Goal: Use online tool/utility: Utilize a website feature to perform a specific function

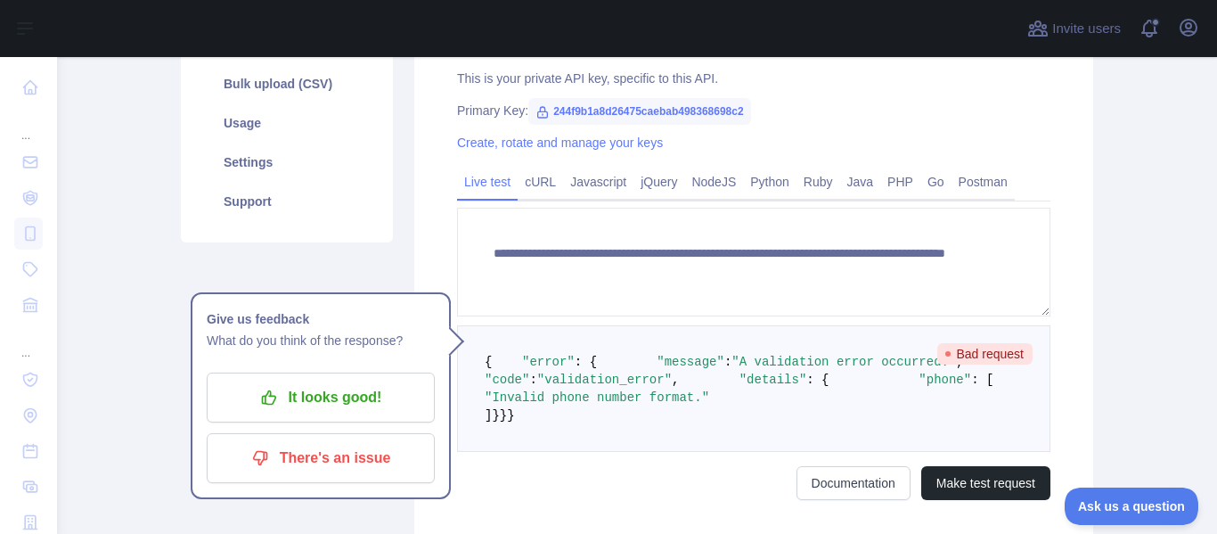
scroll to position [301, 0]
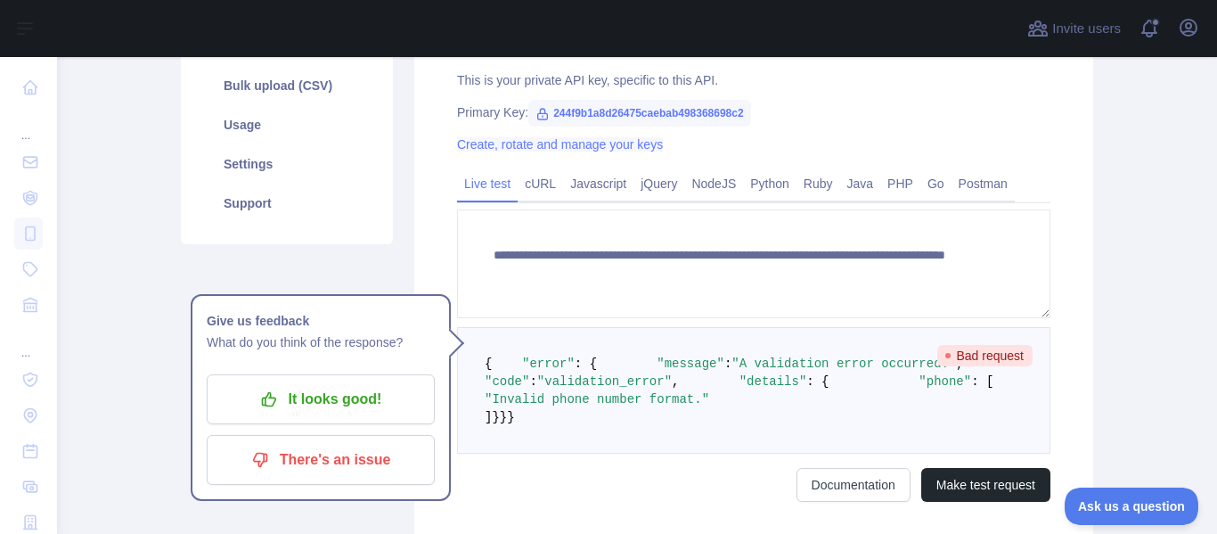
click at [577, 147] on link "Create, rotate and manage your keys" at bounding box center [560, 144] width 206 height 14
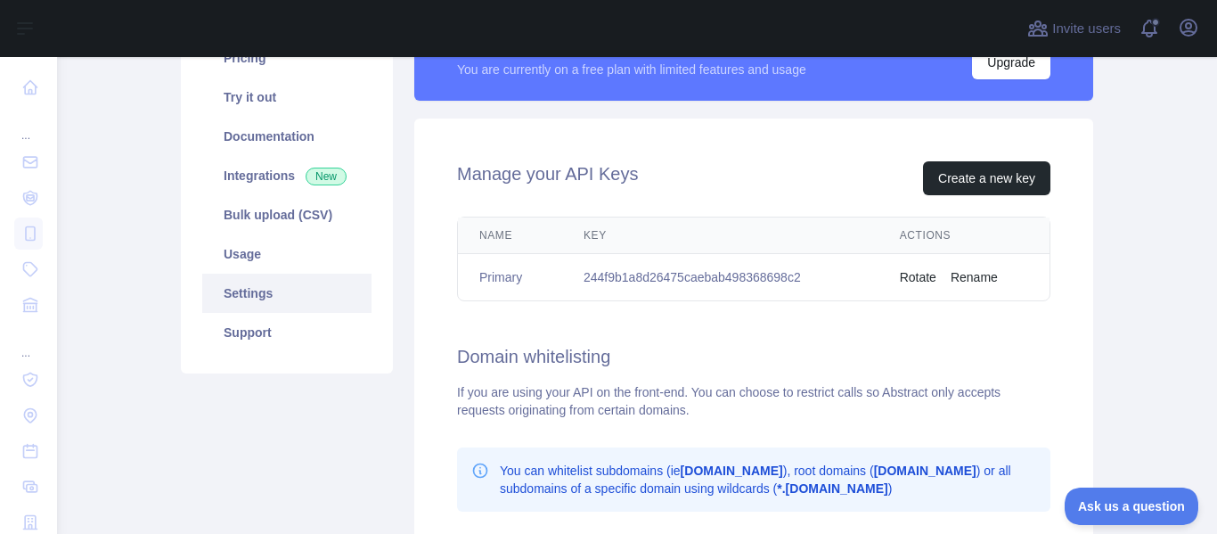
scroll to position [123, 0]
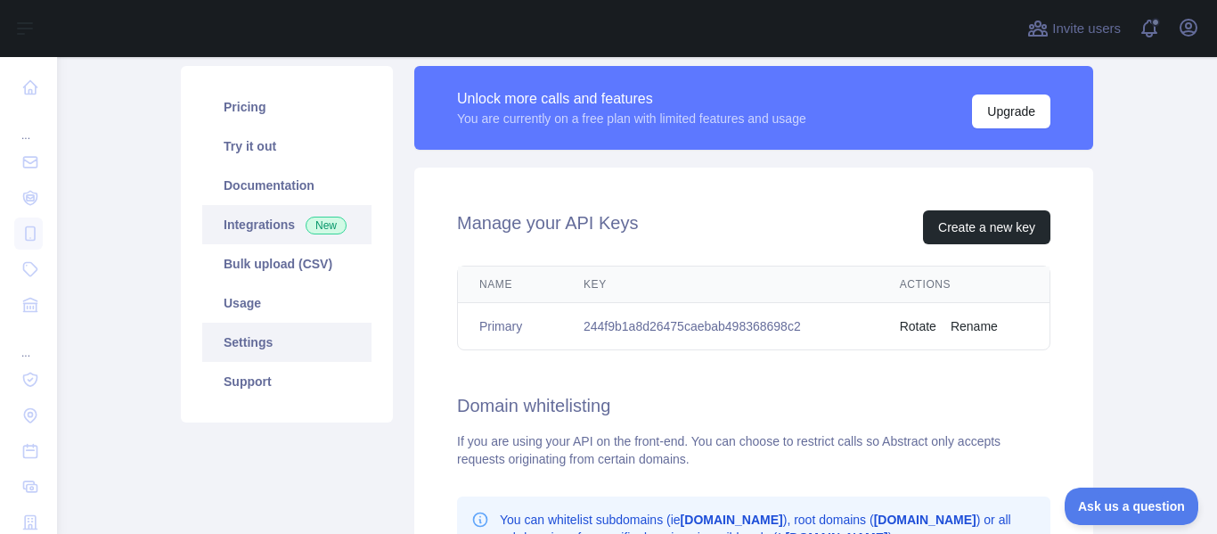
click at [246, 221] on link "Integrations New" at bounding box center [286, 224] width 169 height 39
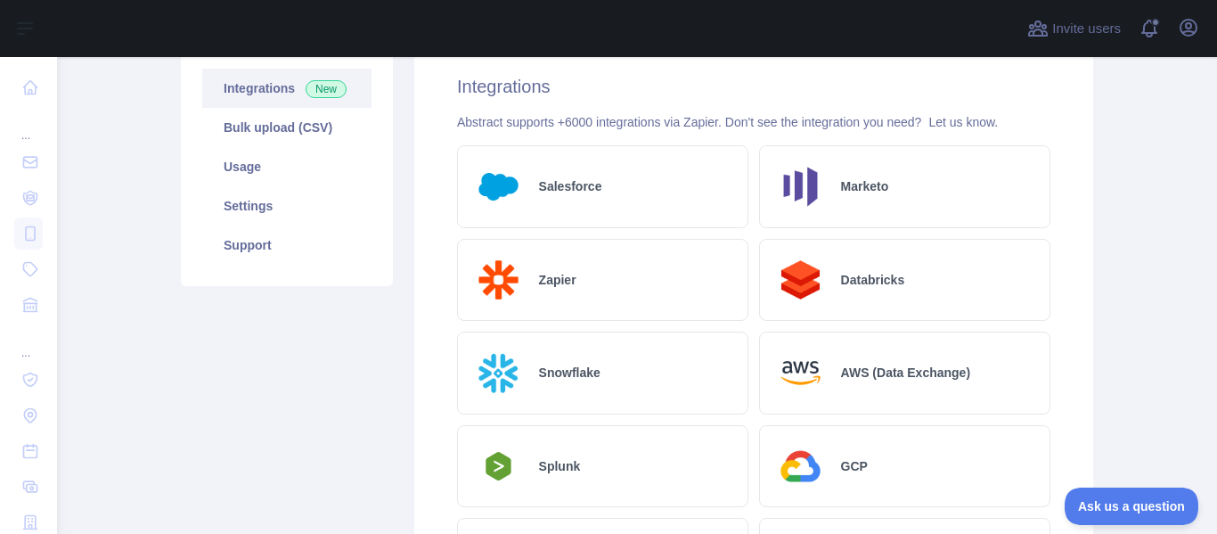
scroll to position [123, 0]
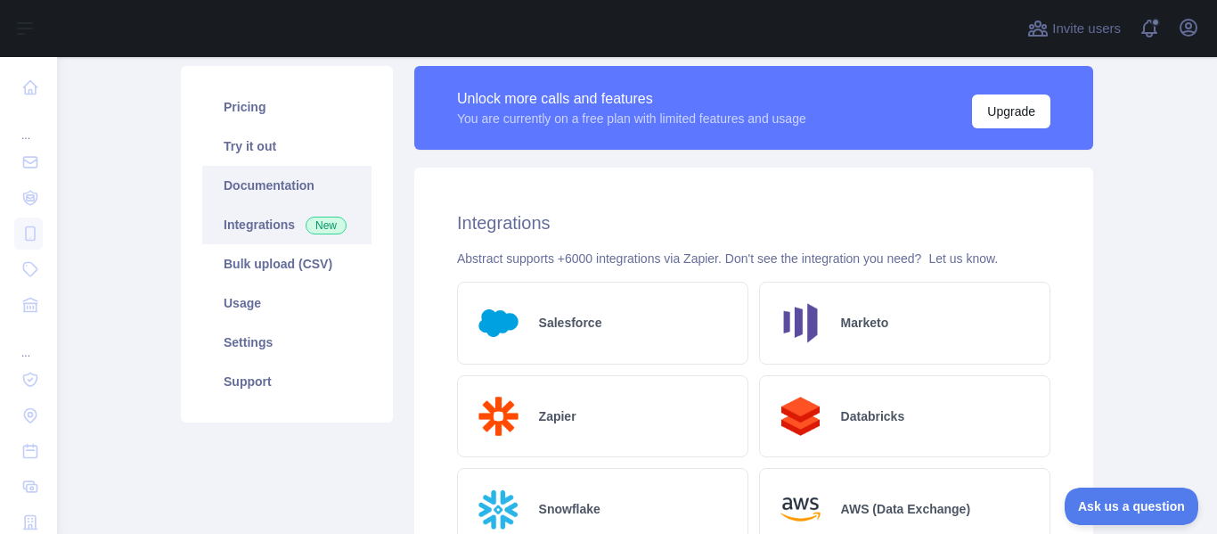
click at [302, 195] on link "Documentation" at bounding box center [286, 185] width 169 height 39
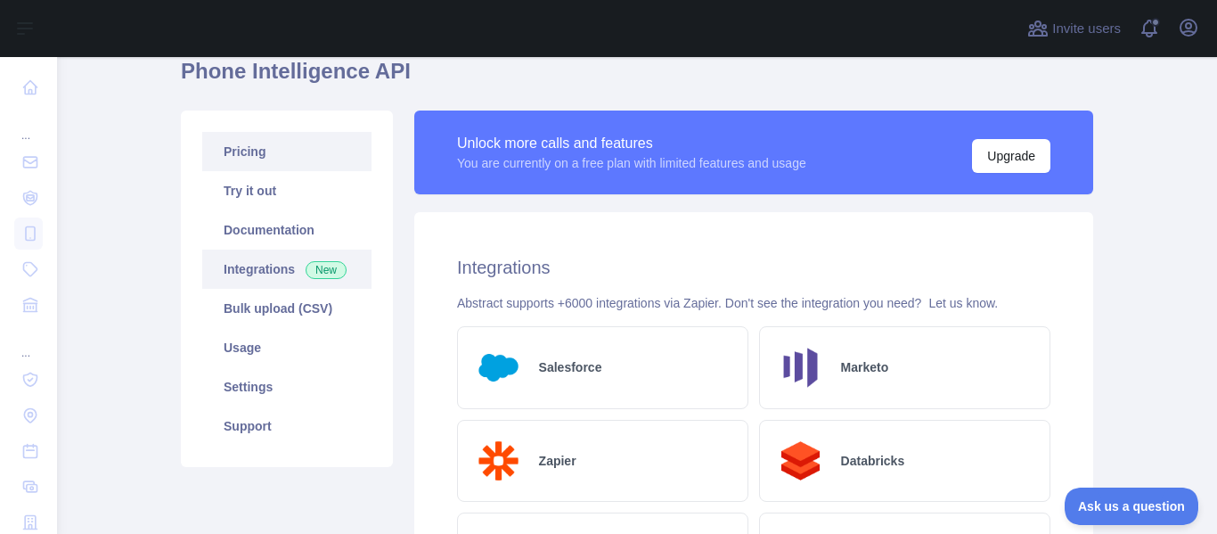
scroll to position [34, 0]
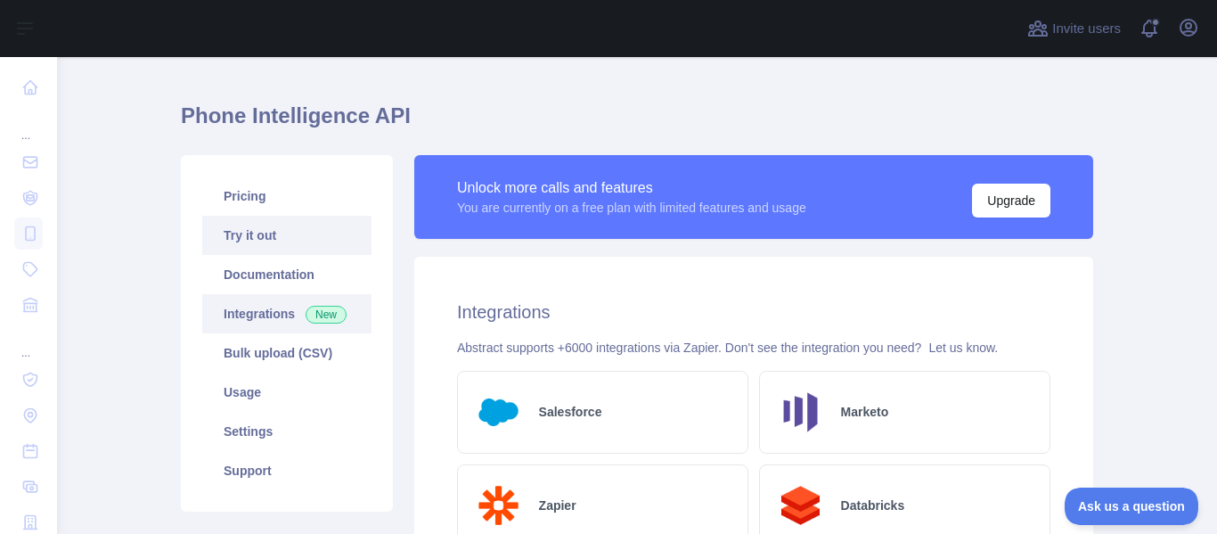
click at [252, 238] on link "Try it out" at bounding box center [286, 235] width 169 height 39
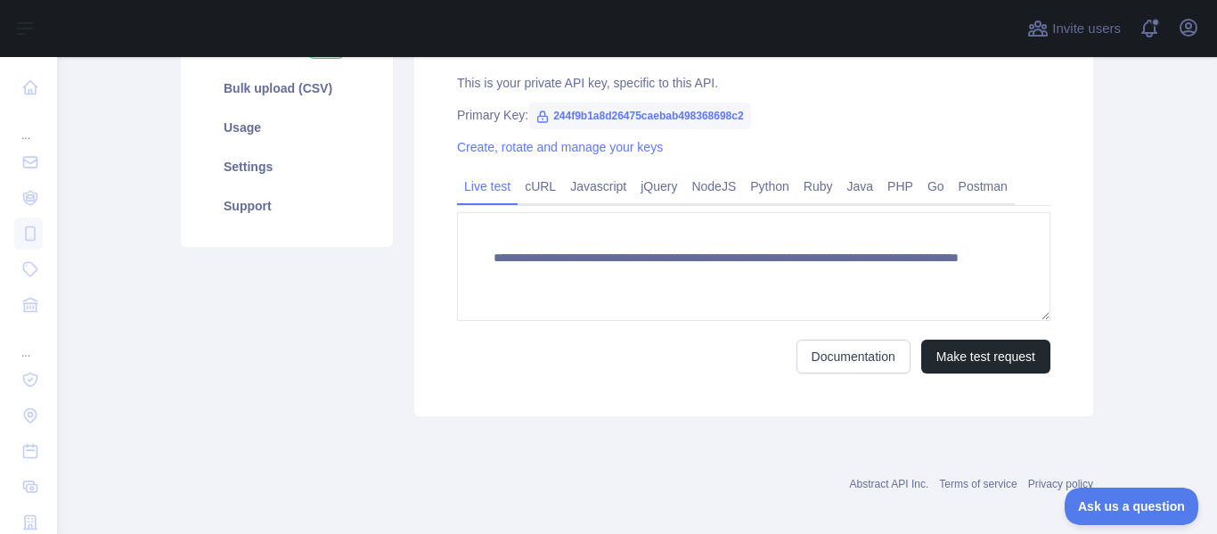
scroll to position [313, 0]
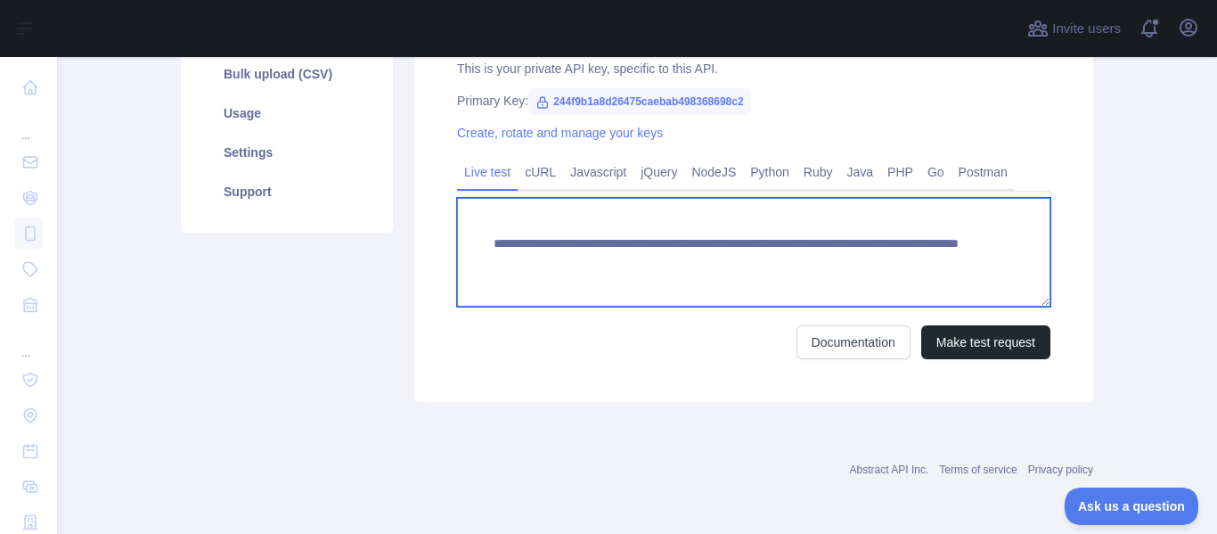
click at [844, 262] on textarea "**********" at bounding box center [753, 252] width 593 height 109
type textarea "**********"
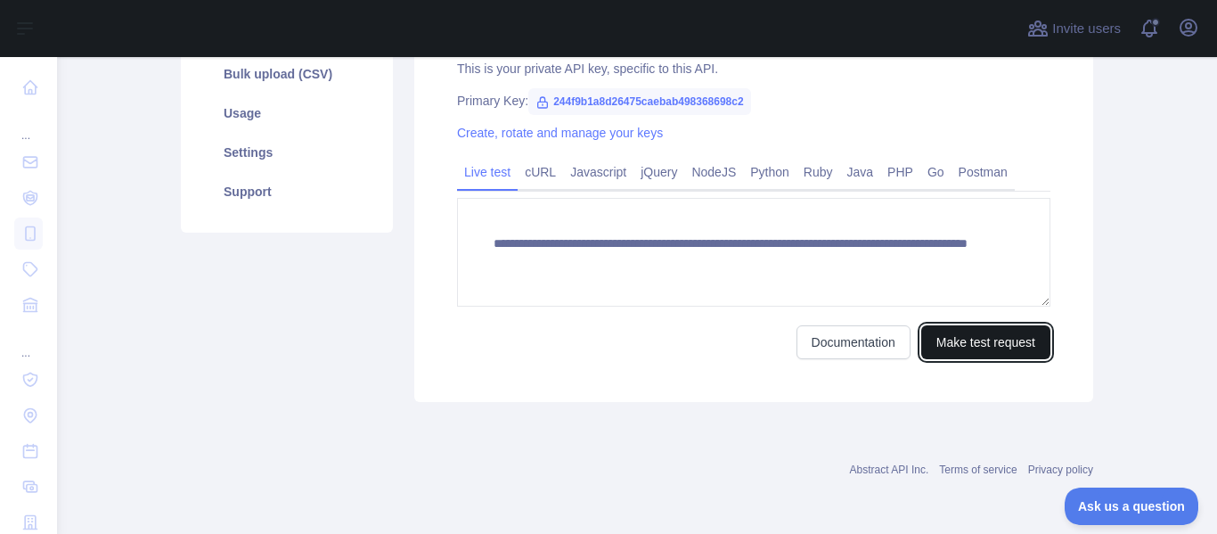
click at [952, 327] on button "Make test request" at bounding box center [985, 342] width 129 height 34
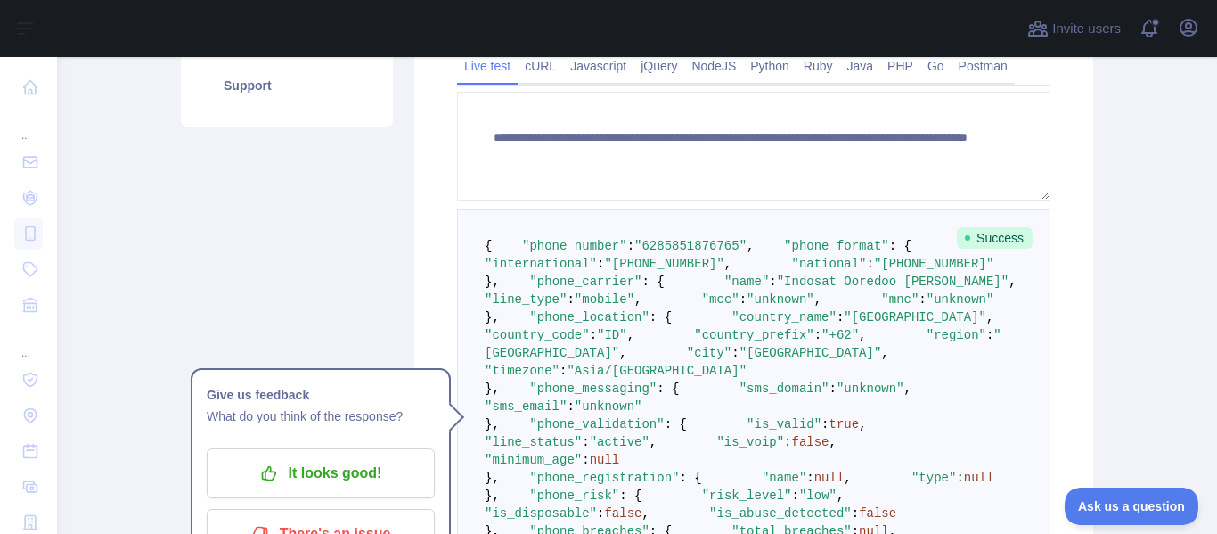
scroll to position [491, 0]
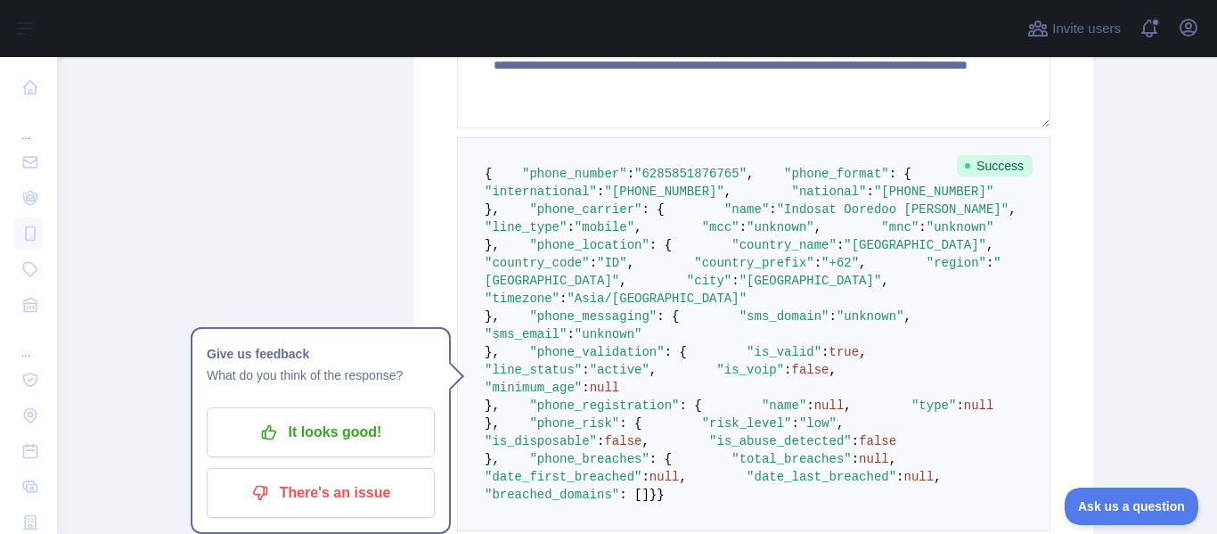
click at [801, 323] on pre "{ "phone_number" : "[PHONE_NUMBER]" , "phone_format" : { "international" : "[PH…" at bounding box center [753, 334] width 593 height 394
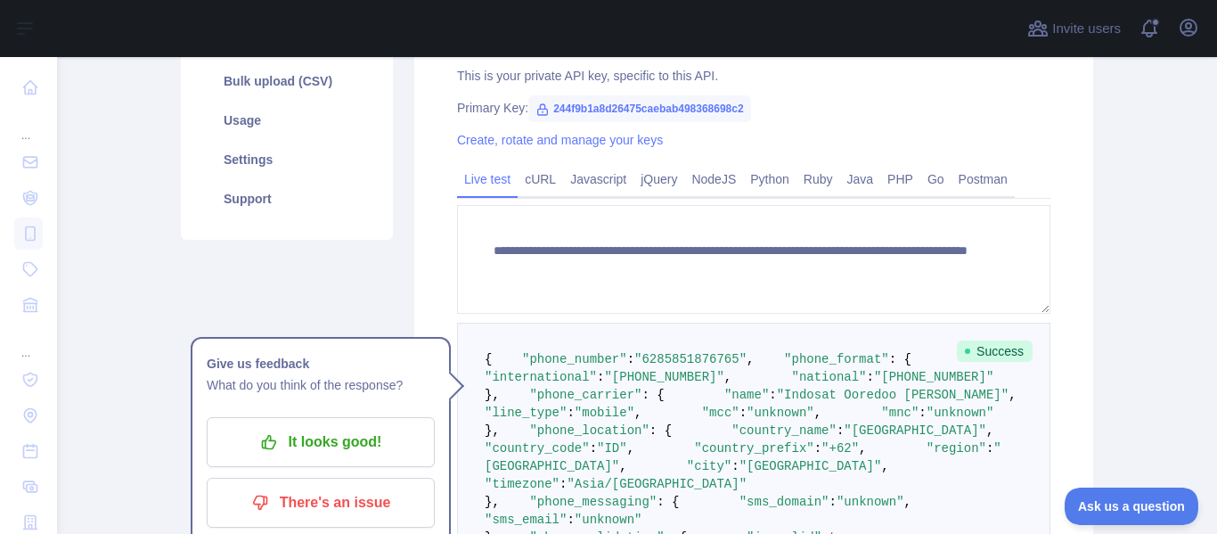
scroll to position [301, 0]
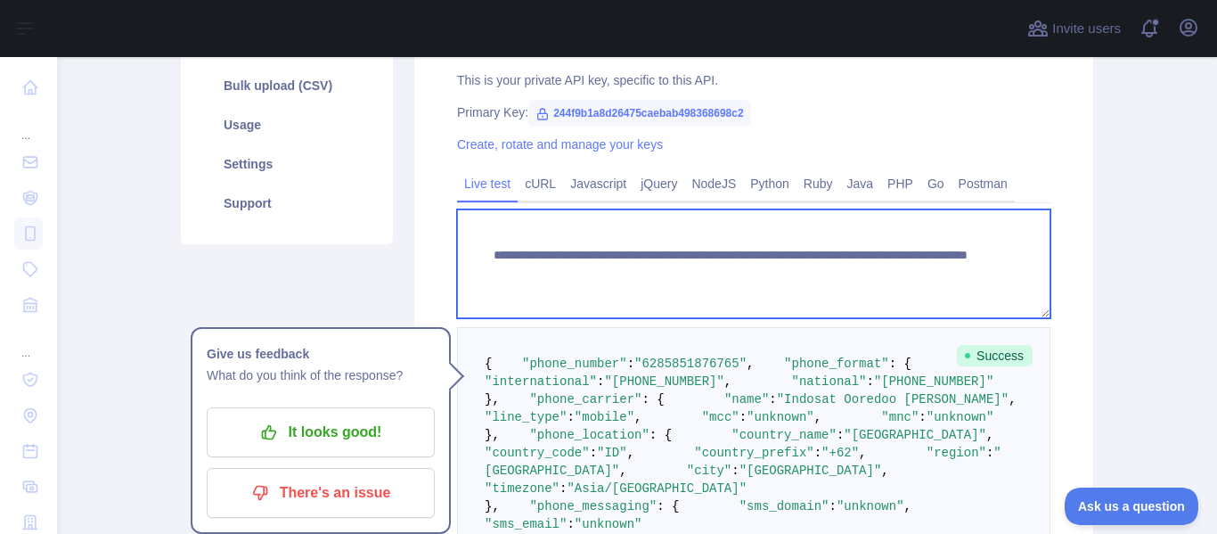
click at [836, 268] on textarea "**********" at bounding box center [753, 263] width 593 height 109
